Goal: Transaction & Acquisition: Subscribe to service/newsletter

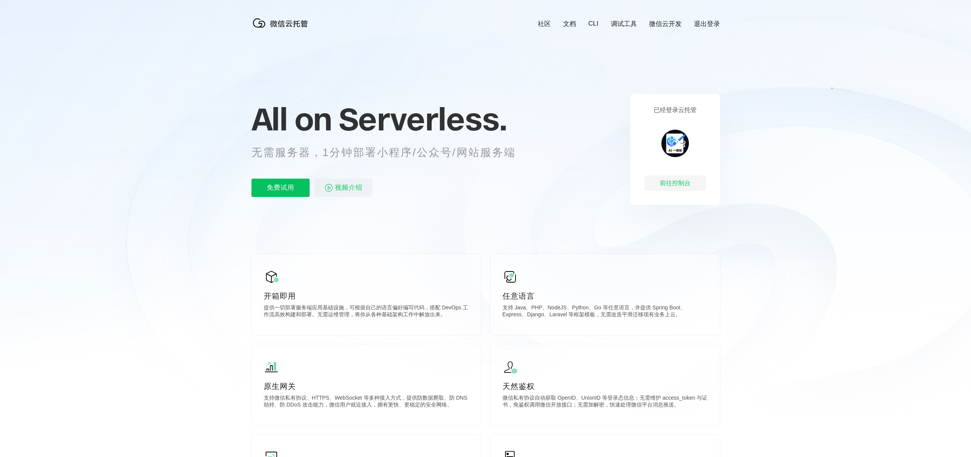
scroll to position [0, 1361]
click at [294, 189] on p "免费试用" at bounding box center [280, 188] width 58 height 18
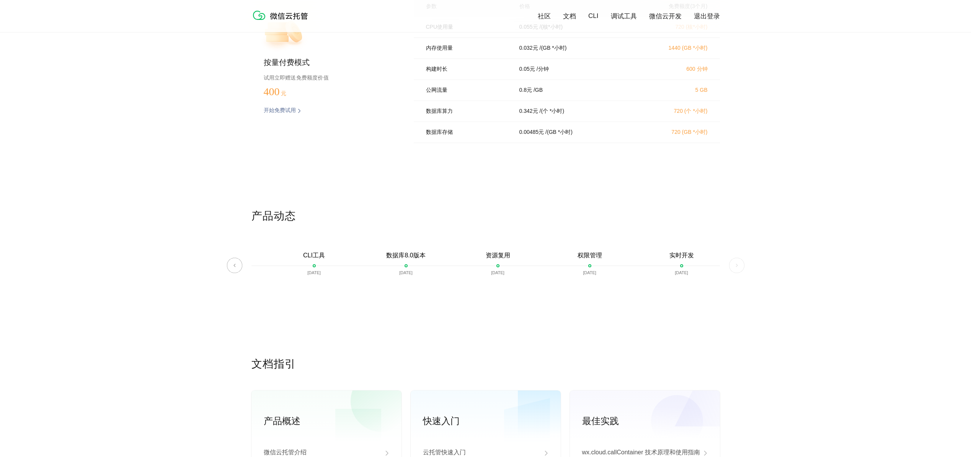
scroll to position [1474, 0]
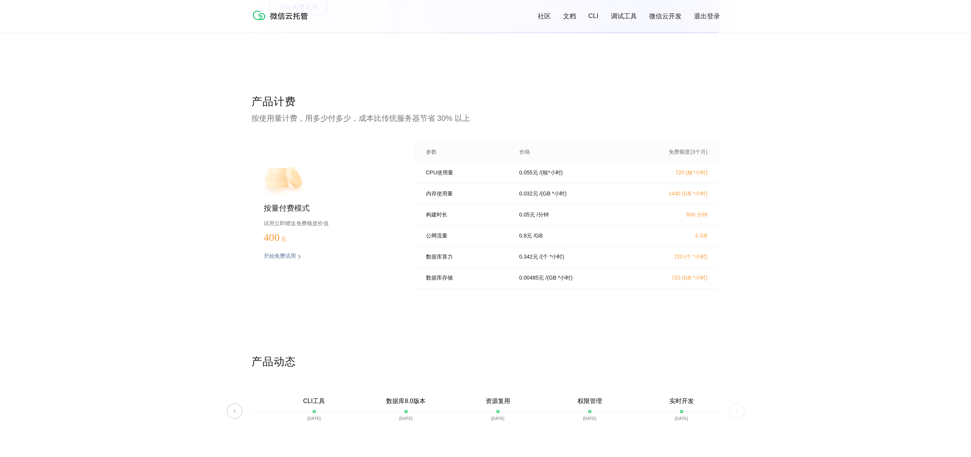
click at [282, 256] on p "开始免费试用" at bounding box center [280, 257] width 32 height 8
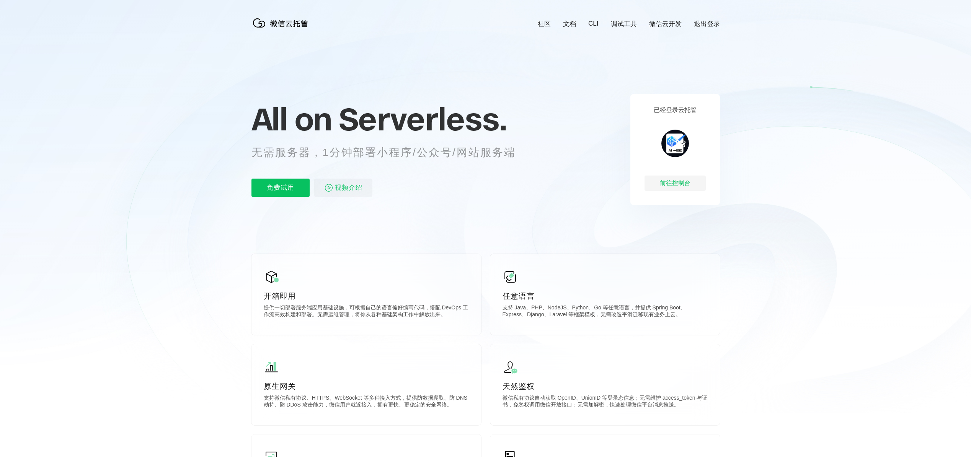
scroll to position [0, 1361]
click at [685, 181] on div "前往控制台" at bounding box center [674, 183] width 61 height 15
